Goal: Task Accomplishment & Management: Manage account settings

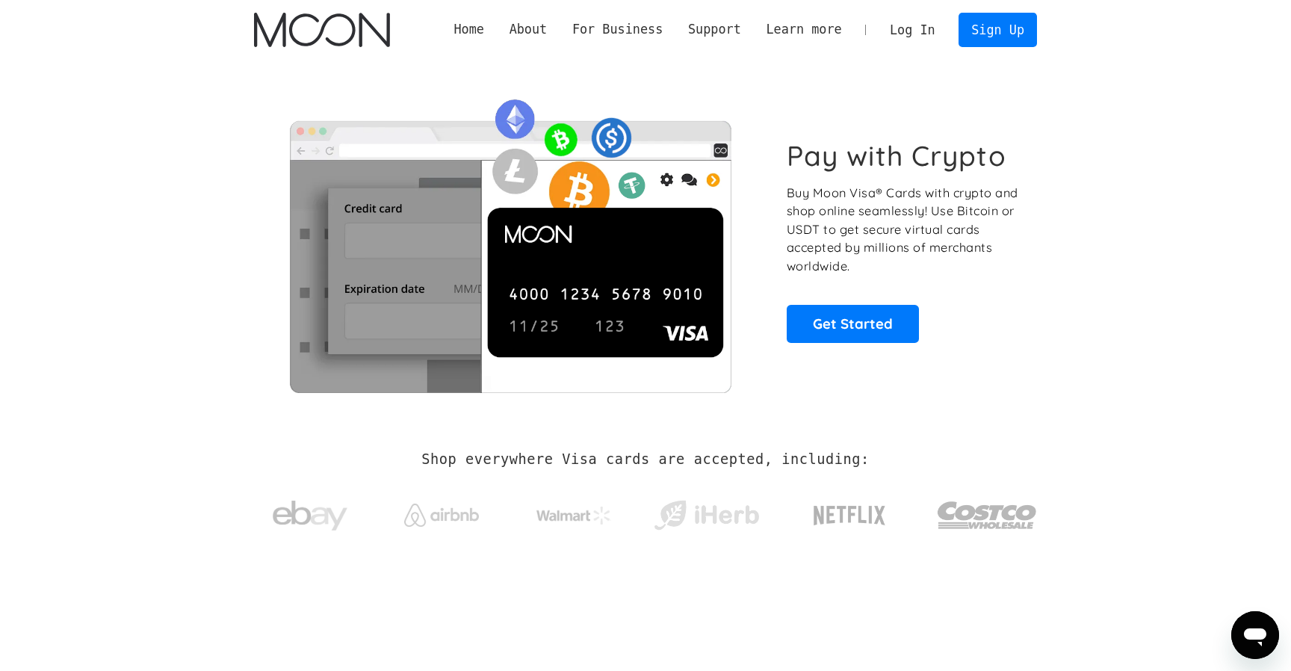
click at [908, 26] on link "Log In" at bounding box center [912, 29] width 70 height 33
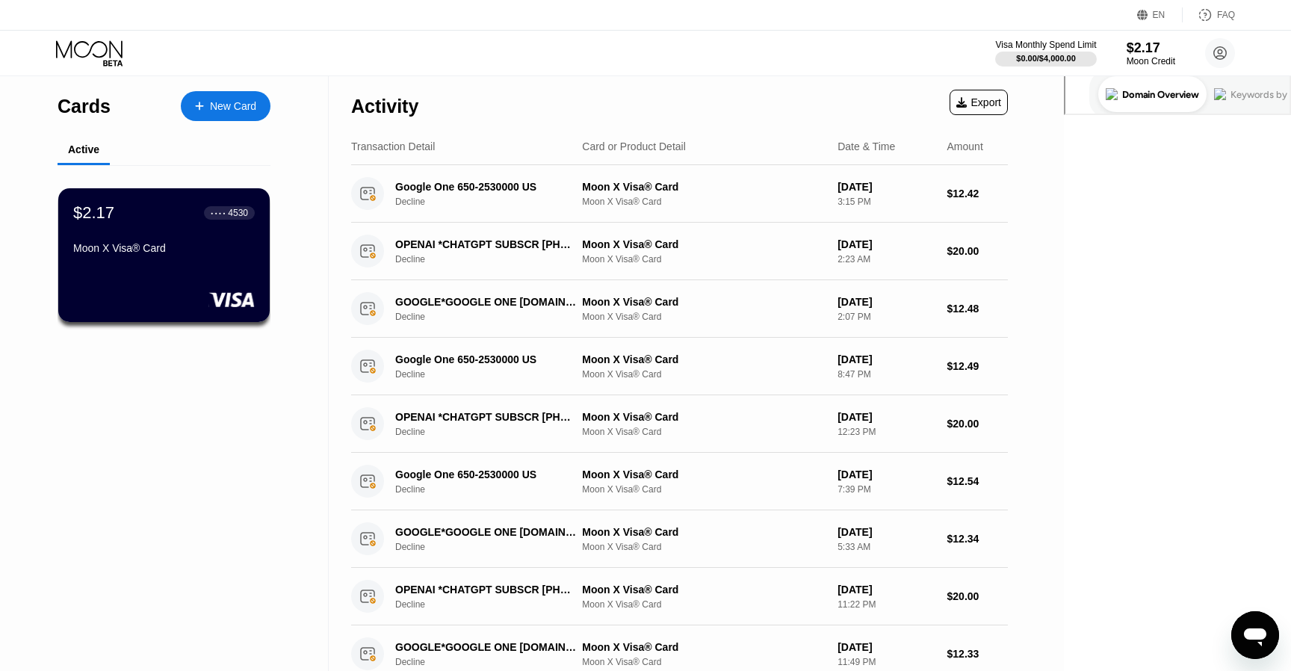
click at [1064, 104] on div "Cards New Card Active $2.17 ● ● ● ● 4530 Moon X Visa® Card Activity Export Tran…" at bounding box center [532, 506] width 1064 height 861
click at [226, 397] on div "Cards New Card Active $2.17 ● ● ● ● 4530 Moon X Visa® Card" at bounding box center [164, 506] width 329 height 861
